Goal: Navigation & Orientation: Understand site structure

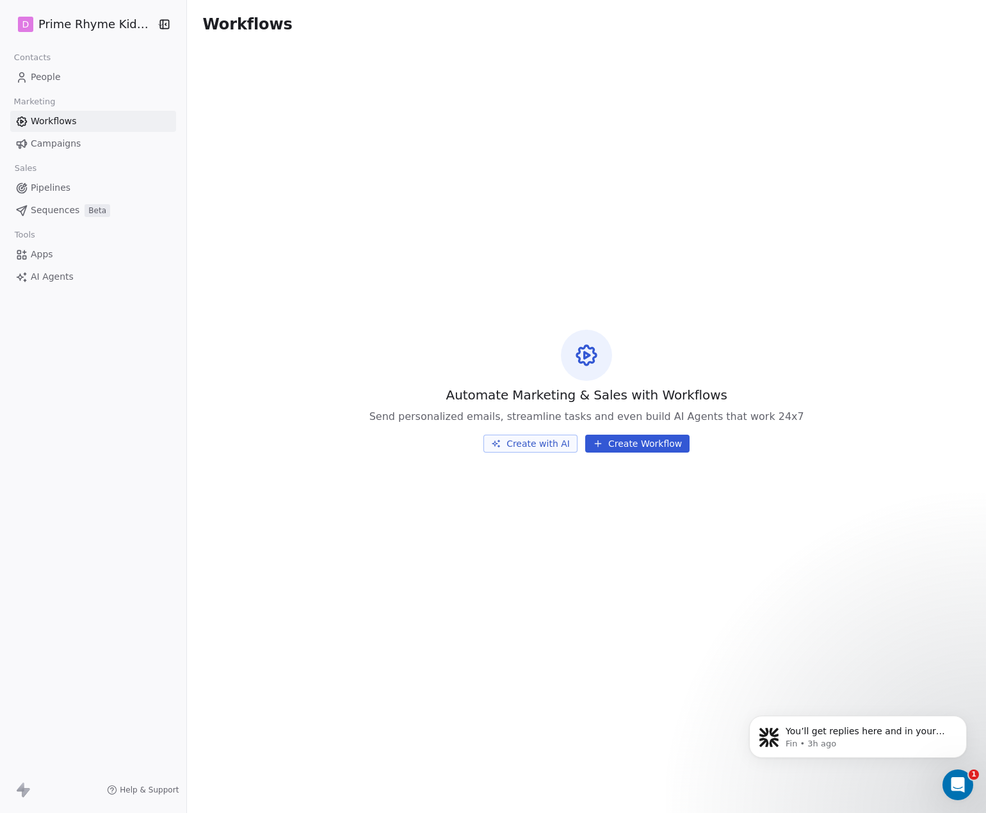
click at [52, 72] on span "People" at bounding box center [46, 76] width 30 height 13
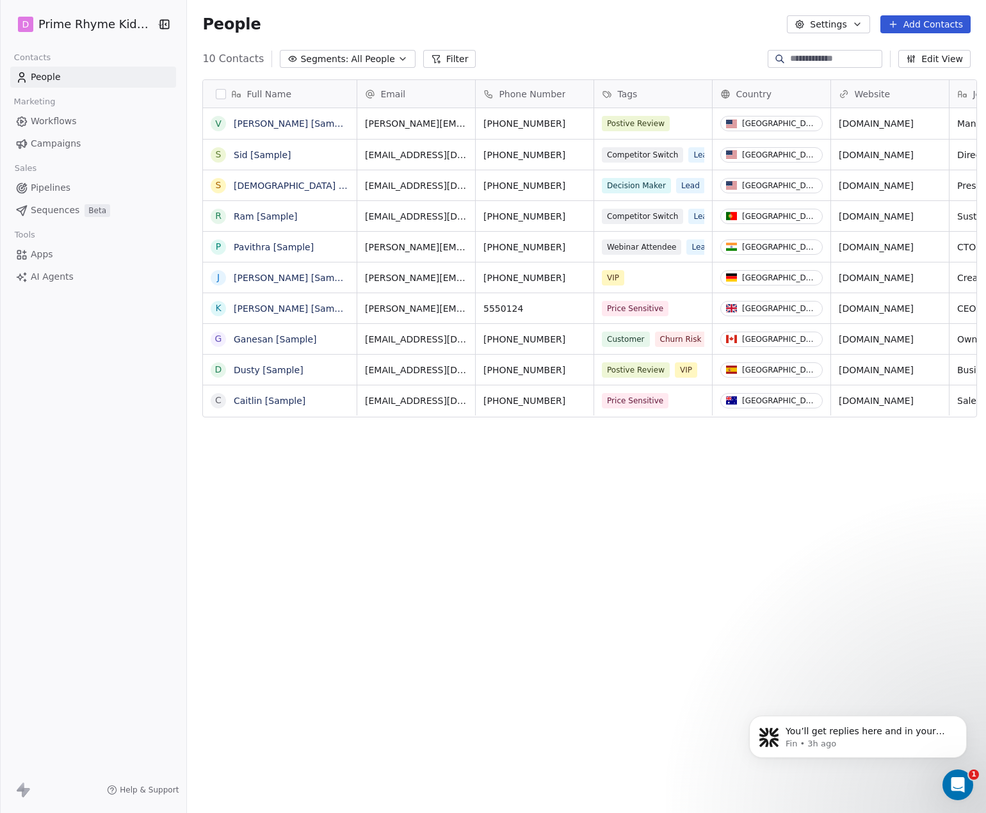
scroll to position [705, 795]
click at [931, 38] on div "People Settings Add Contacts" at bounding box center [586, 24] width 799 height 49
click at [940, 20] on button "Add Contacts" at bounding box center [925, 24] width 90 height 18
click at [940, 20] on html "D Prime Rhyme Kids Books Contacts People Marketing Workflows Campaigns Sales Pi…" at bounding box center [493, 406] width 986 height 813
click at [716, 19] on div "People Settings Add Contacts" at bounding box center [586, 24] width 768 height 18
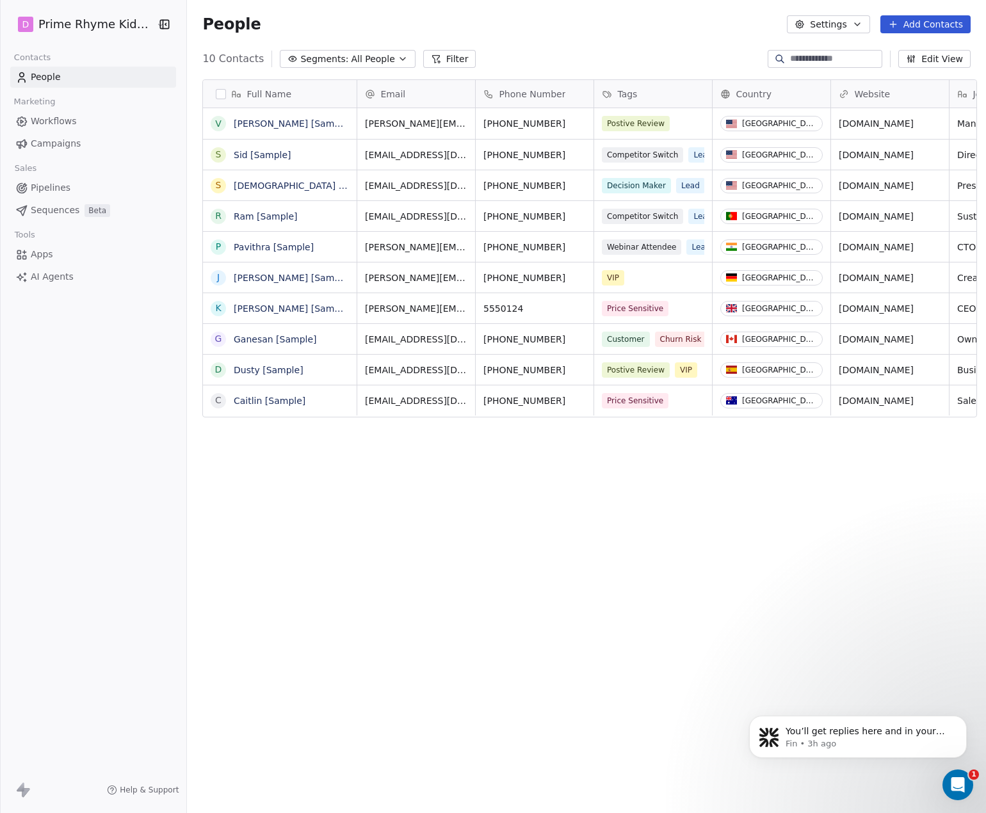
click at [44, 272] on span "AI Agents" at bounding box center [52, 276] width 43 height 13
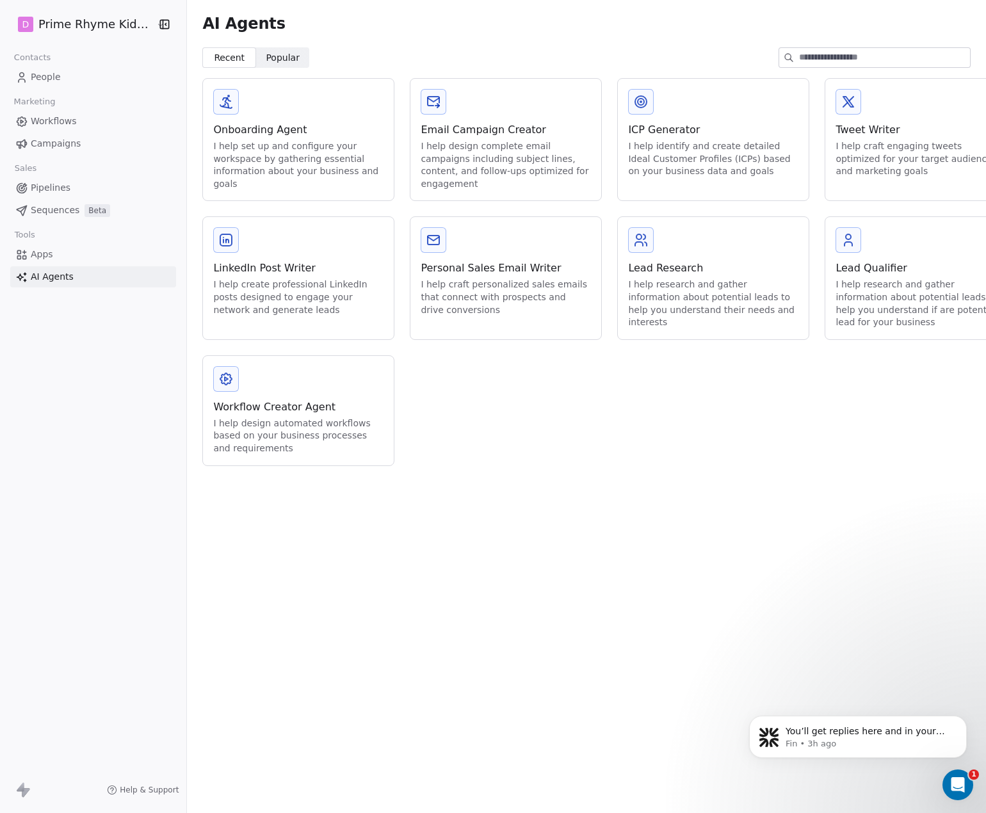
click at [270, 51] on span "Popular" at bounding box center [283, 57] width 34 height 13
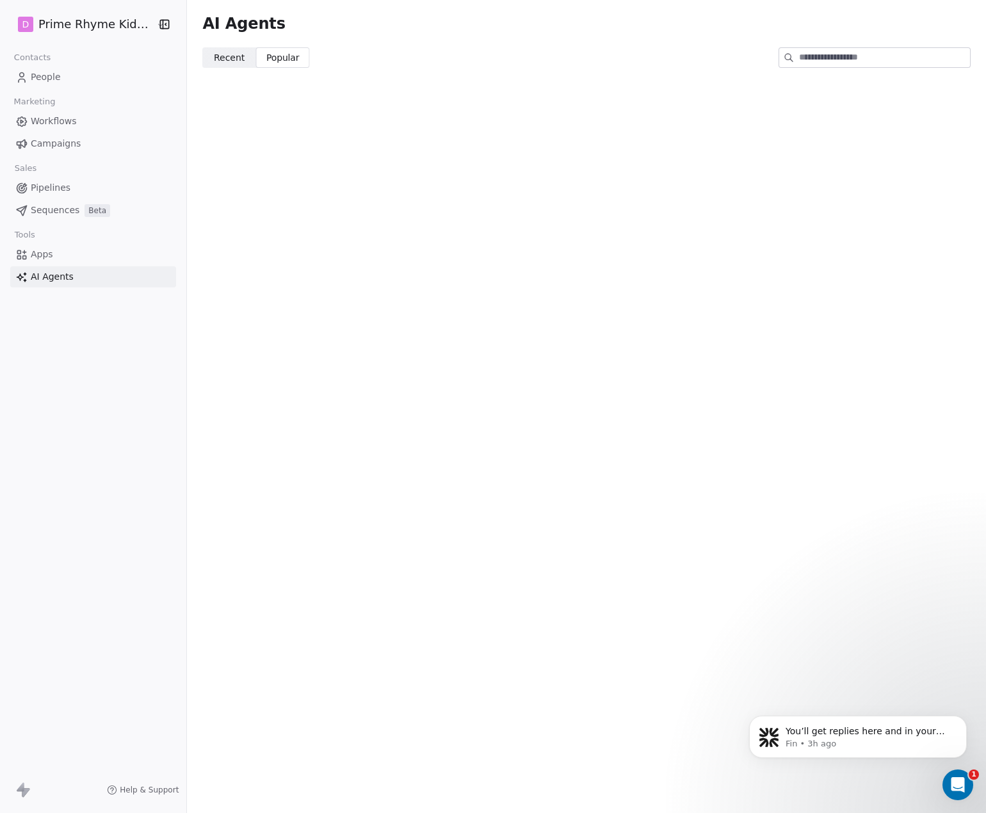
click at [218, 61] on span "Recent" at bounding box center [229, 57] width 31 height 13
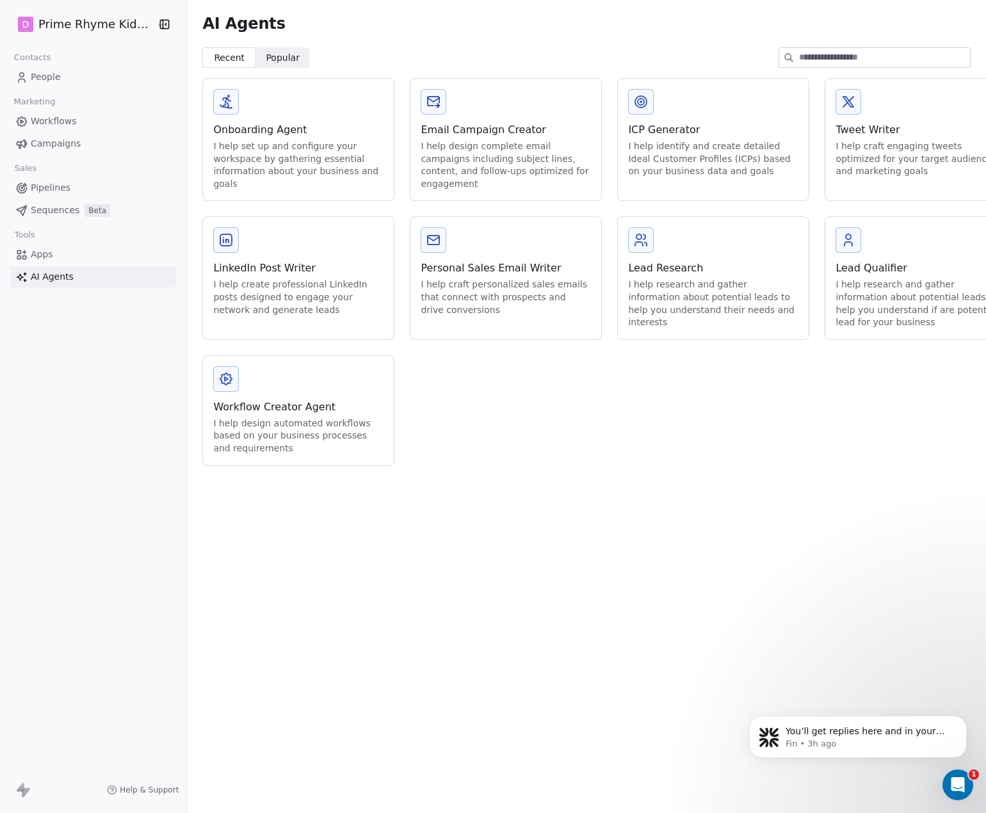
click at [65, 117] on span "Workflows" at bounding box center [54, 121] width 46 height 13
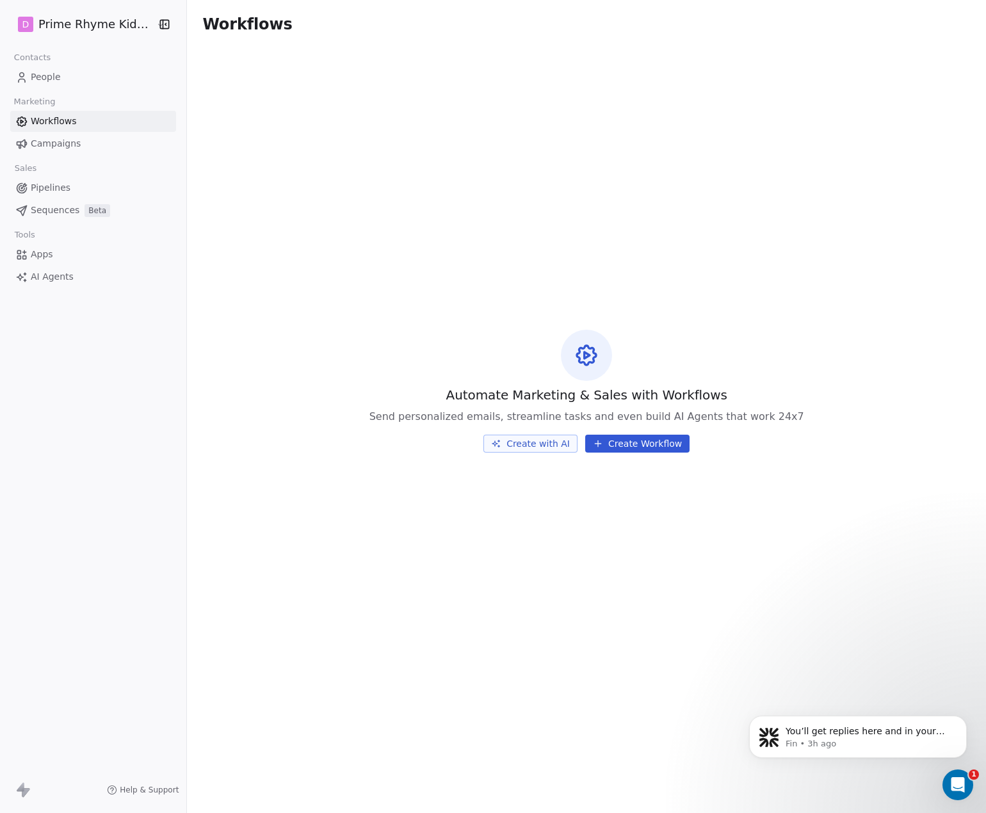
click at [64, 140] on span "Campaigns" at bounding box center [56, 143] width 50 height 13
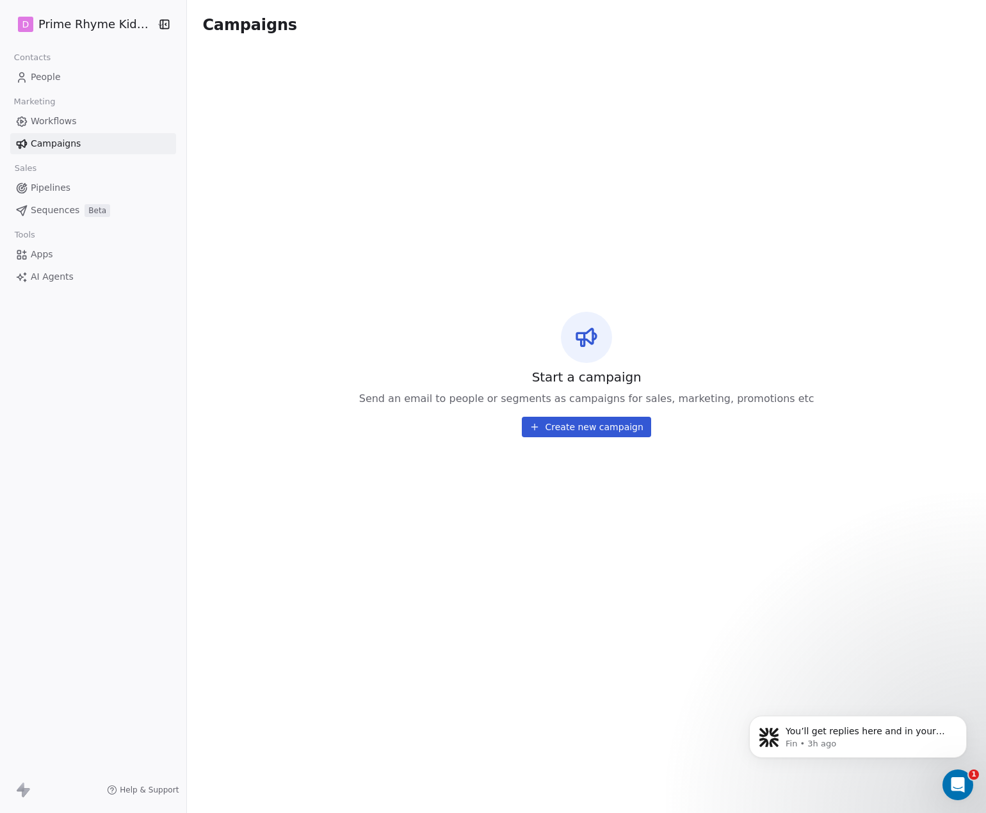
click at [49, 187] on span "Pipelines" at bounding box center [51, 187] width 40 height 13
